Goal: Find specific page/section

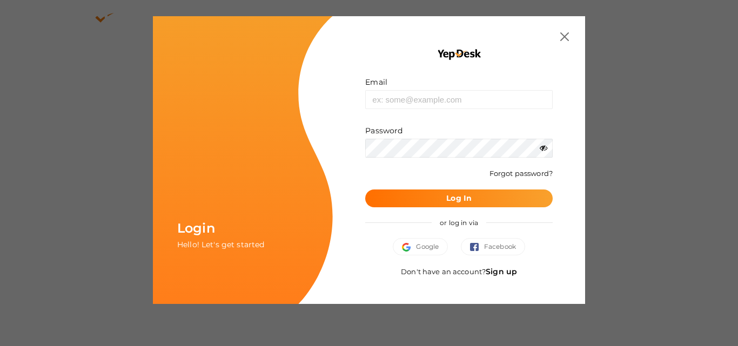
click at [566, 39] on img at bounding box center [564, 36] width 9 height 9
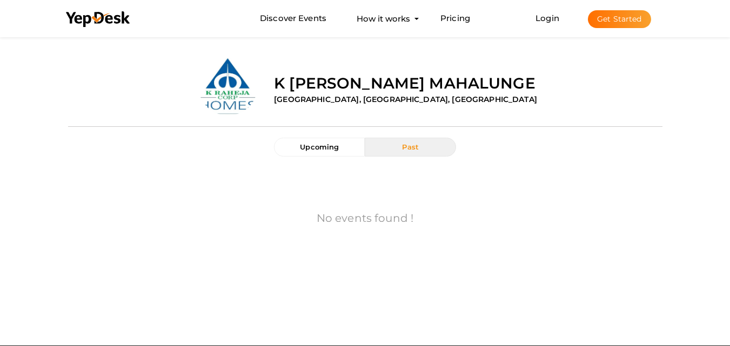
click at [406, 143] on span "Past" at bounding box center [410, 147] width 17 height 9
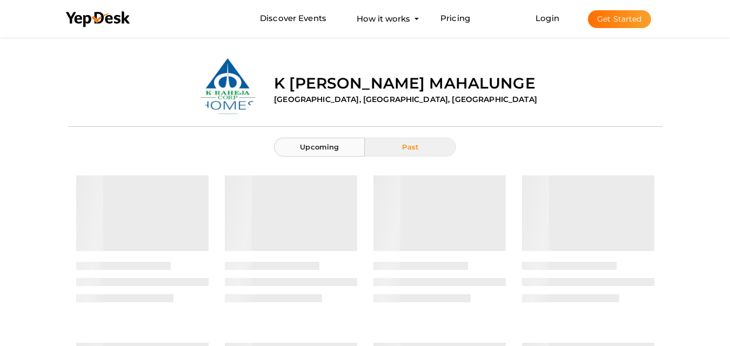
click at [303, 151] on span "Upcoming" at bounding box center [319, 147] width 39 height 9
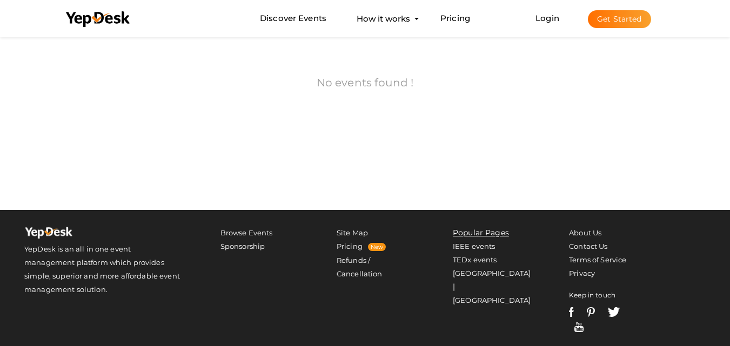
scroll to position [151, 0]
